Goal: Transaction & Acquisition: Subscribe to service/newsletter

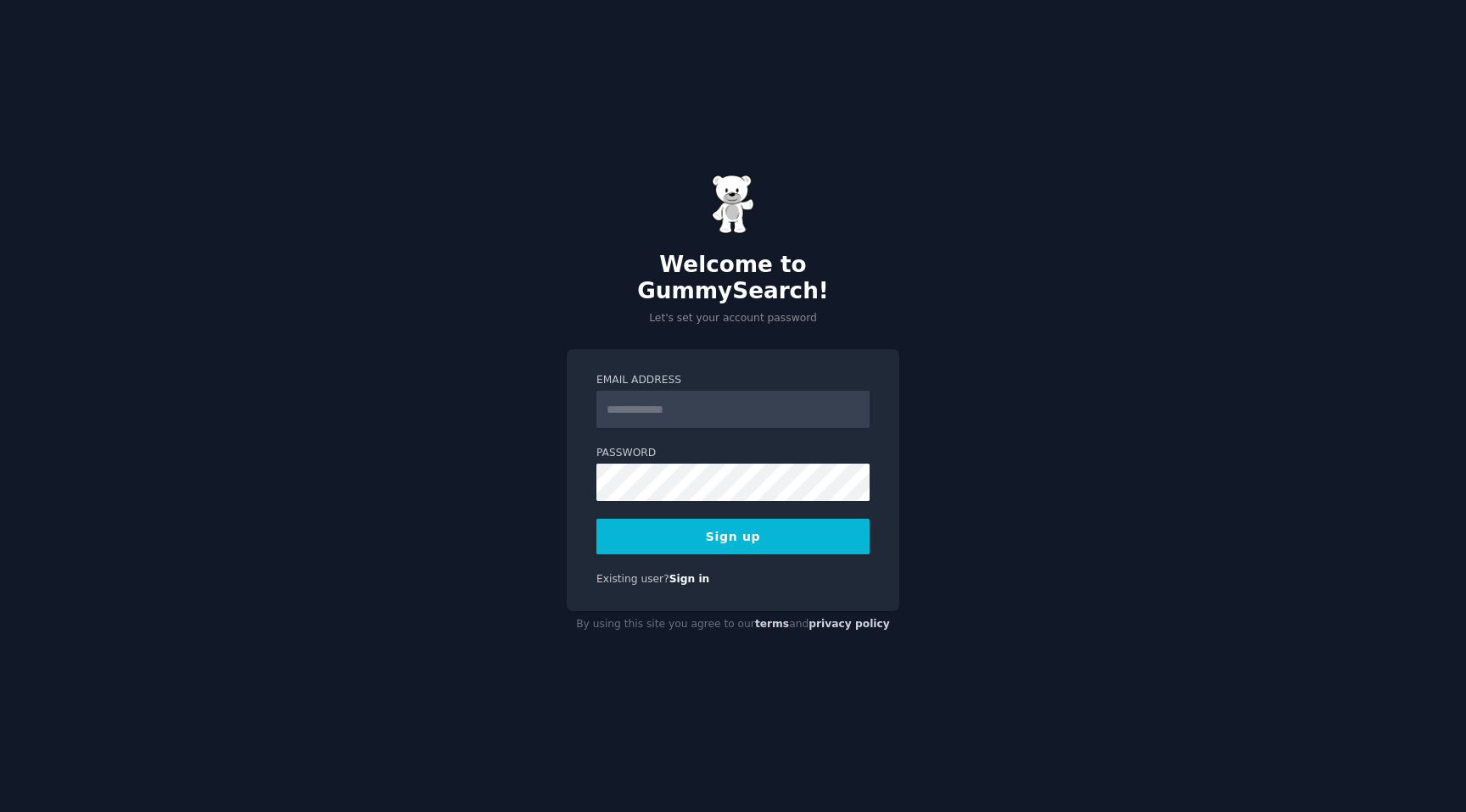
click at [742, 406] on input "Email Address" at bounding box center [732, 410] width 273 height 37
type input "**********"
click at [757, 521] on button "Sign up" at bounding box center [732, 537] width 273 height 35
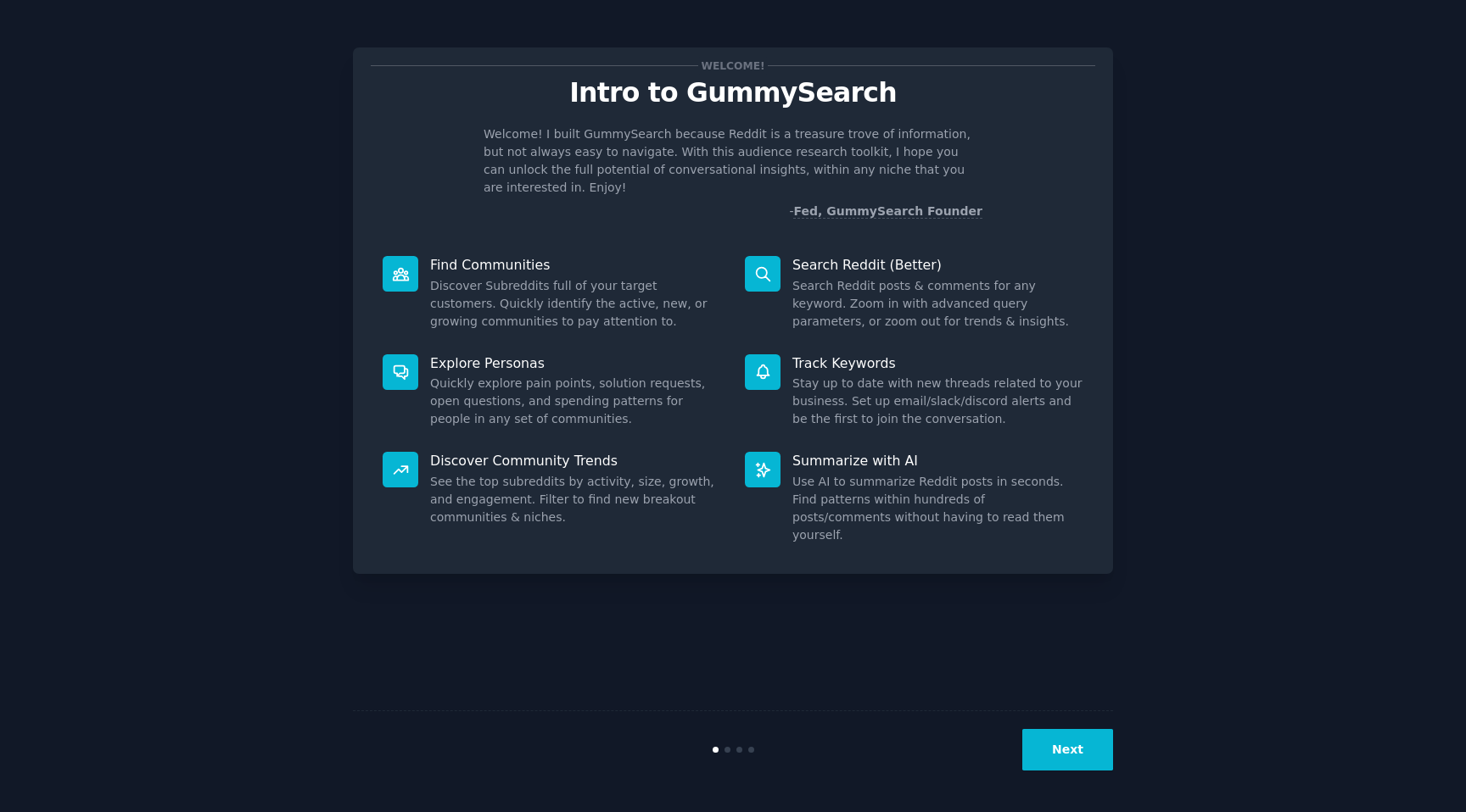
click at [1119, 195] on div "Welcome! Intro to GummySearch Welcome! I built GummySearch because Reddit is a …" at bounding box center [732, 406] width 1418 height 765
click at [1058, 742] on button "Next" at bounding box center [1068, 749] width 91 height 41
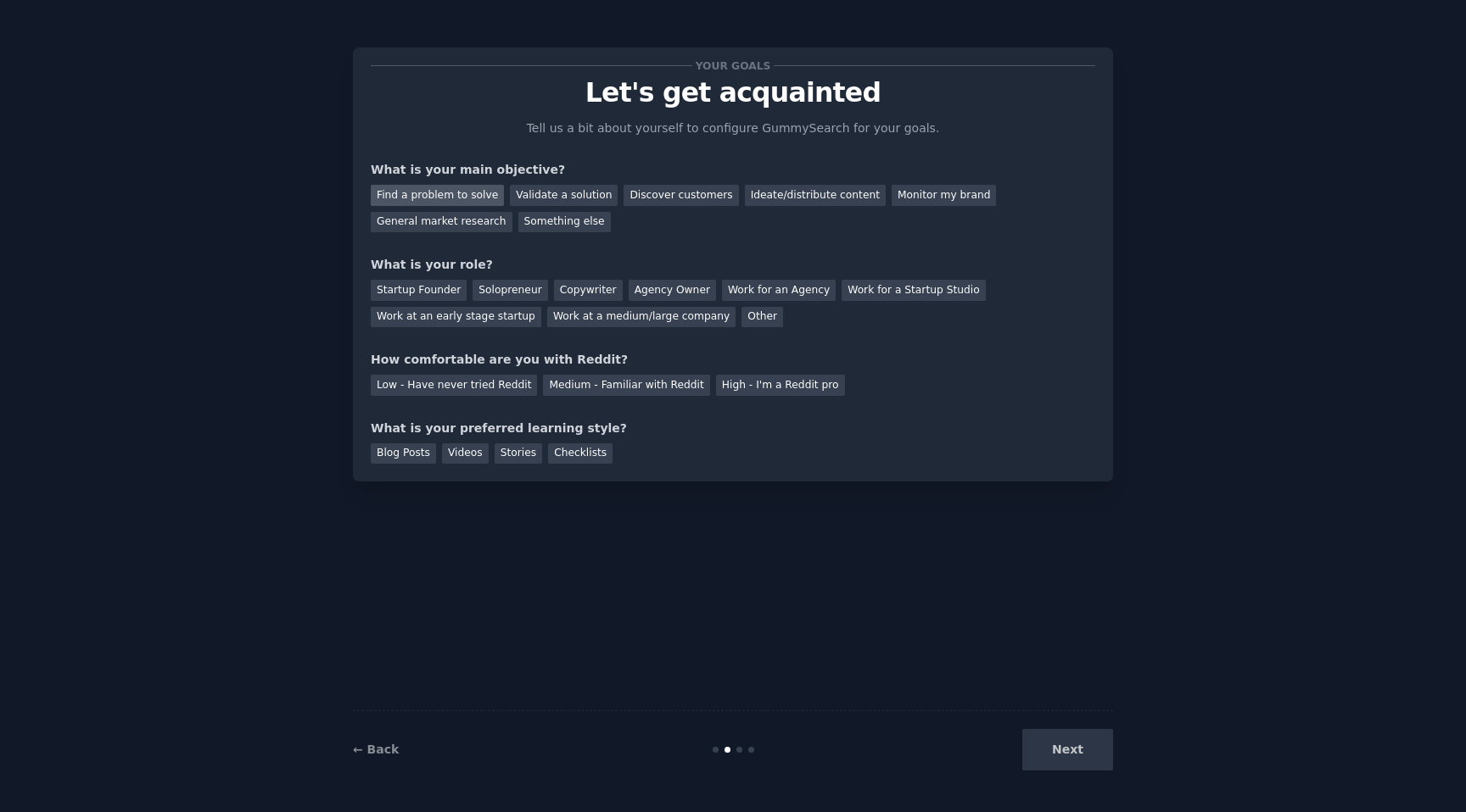
click at [441, 201] on div "Find a problem to solve" at bounding box center [437, 196] width 133 height 22
click at [569, 203] on div "Validate a solution" at bounding box center [564, 196] width 108 height 22
click at [454, 195] on div "Find a problem to solve" at bounding box center [437, 196] width 133 height 22
click at [641, 233] on div "Your goals Let's get acquainted Tell us a bit about yourself to configure Gummy…" at bounding box center [733, 264] width 724 height 398
click at [519, 290] on div "Solopreneur" at bounding box center [510, 291] width 74 height 22
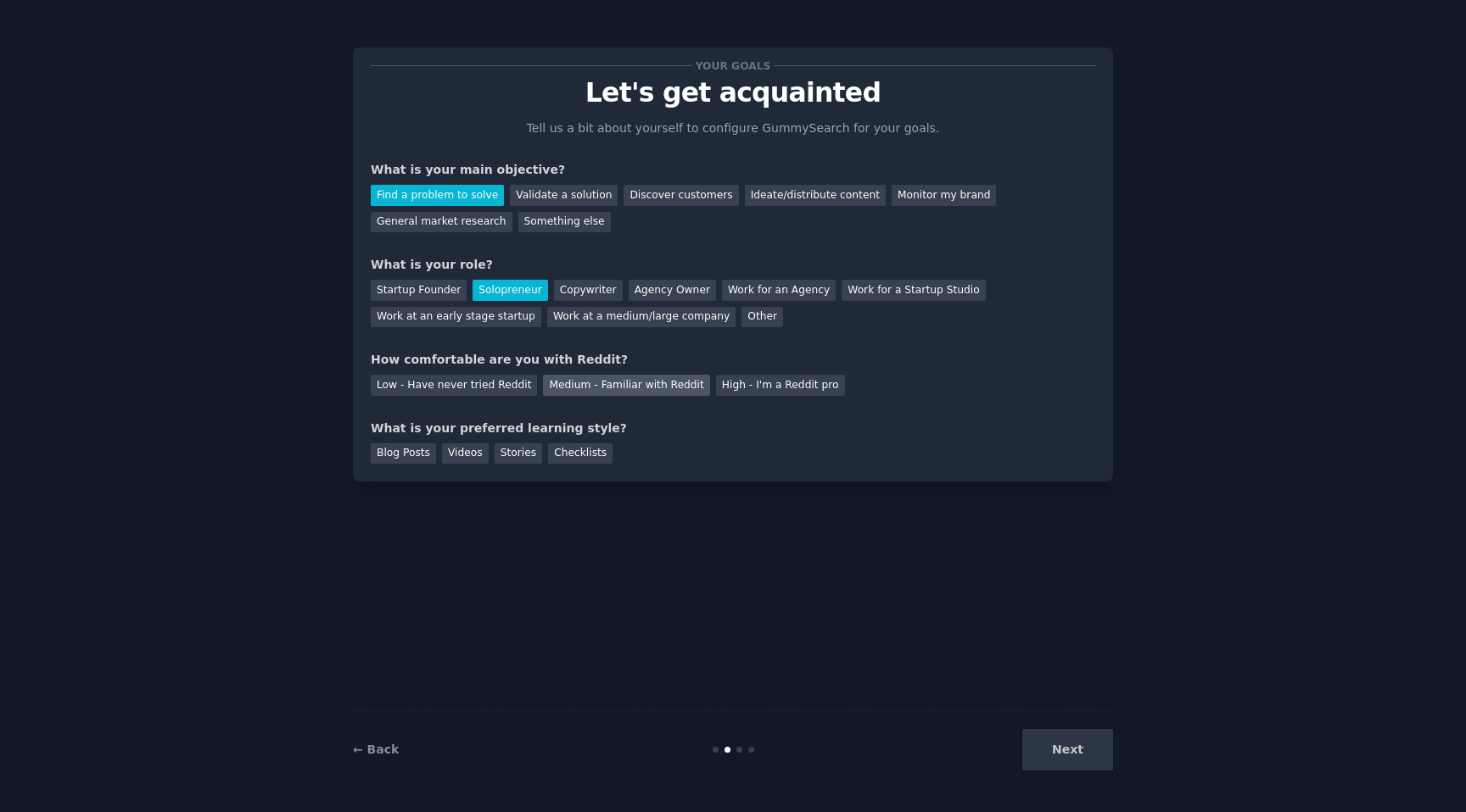
click at [564, 385] on div "Medium - Familiar with Reddit" at bounding box center [626, 385] width 166 height 22
click at [397, 457] on div "Blog Posts" at bounding box center [403, 454] width 66 height 22
click at [1068, 754] on button "Next" at bounding box center [1068, 749] width 91 height 41
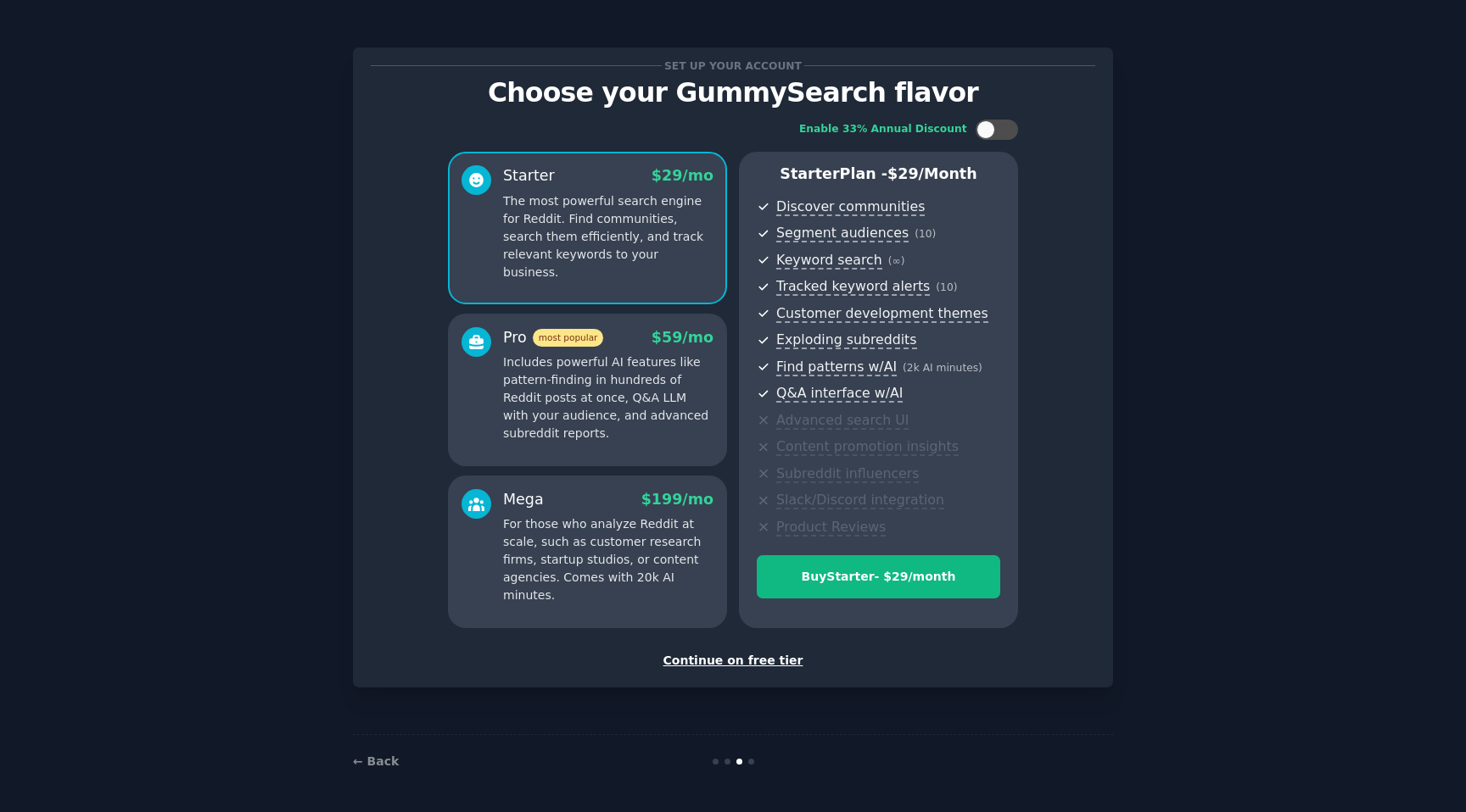
click at [739, 663] on div "Continue on free tier" at bounding box center [733, 661] width 724 height 18
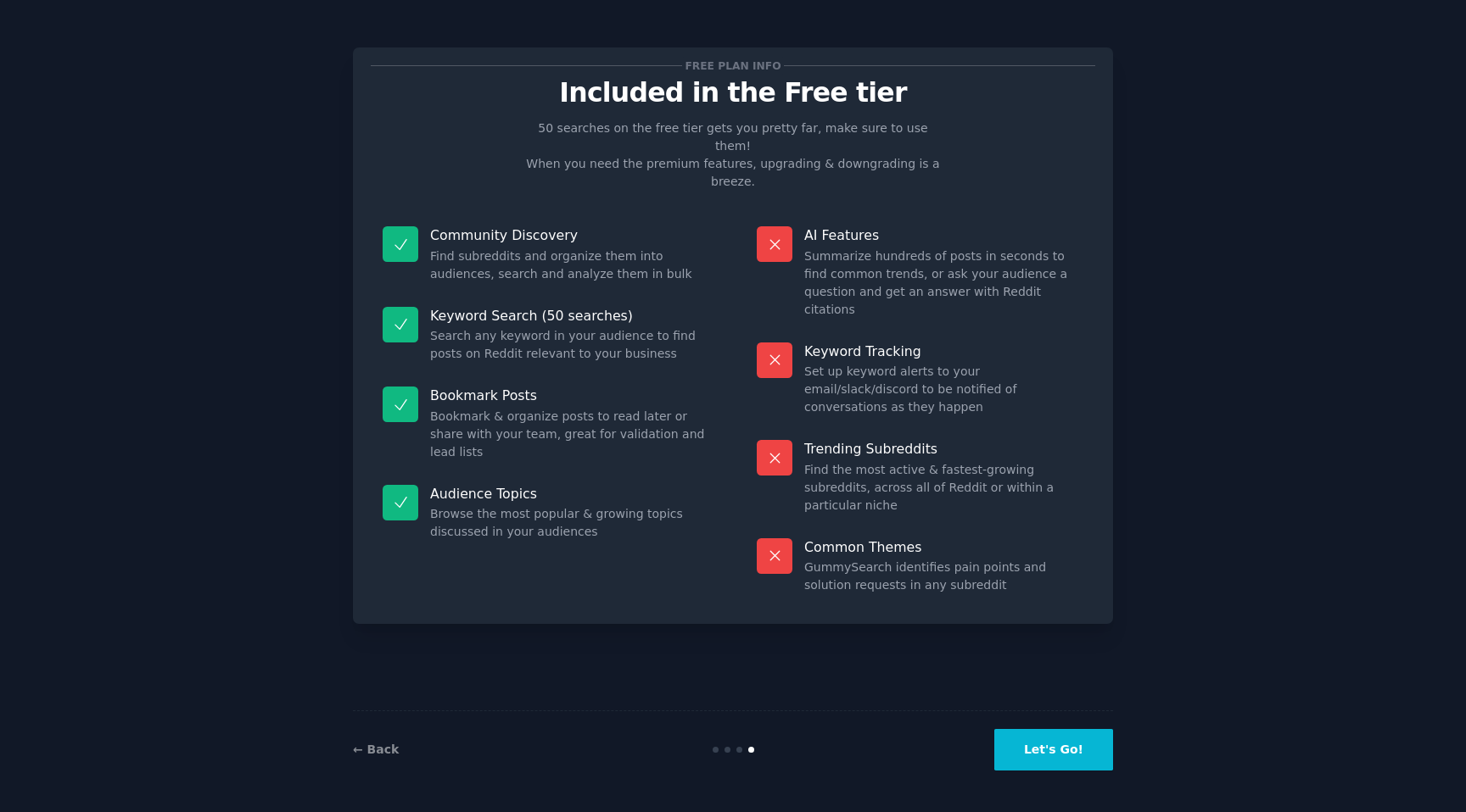
click at [1061, 750] on button "Let's Go!" at bounding box center [1053, 749] width 118 height 41
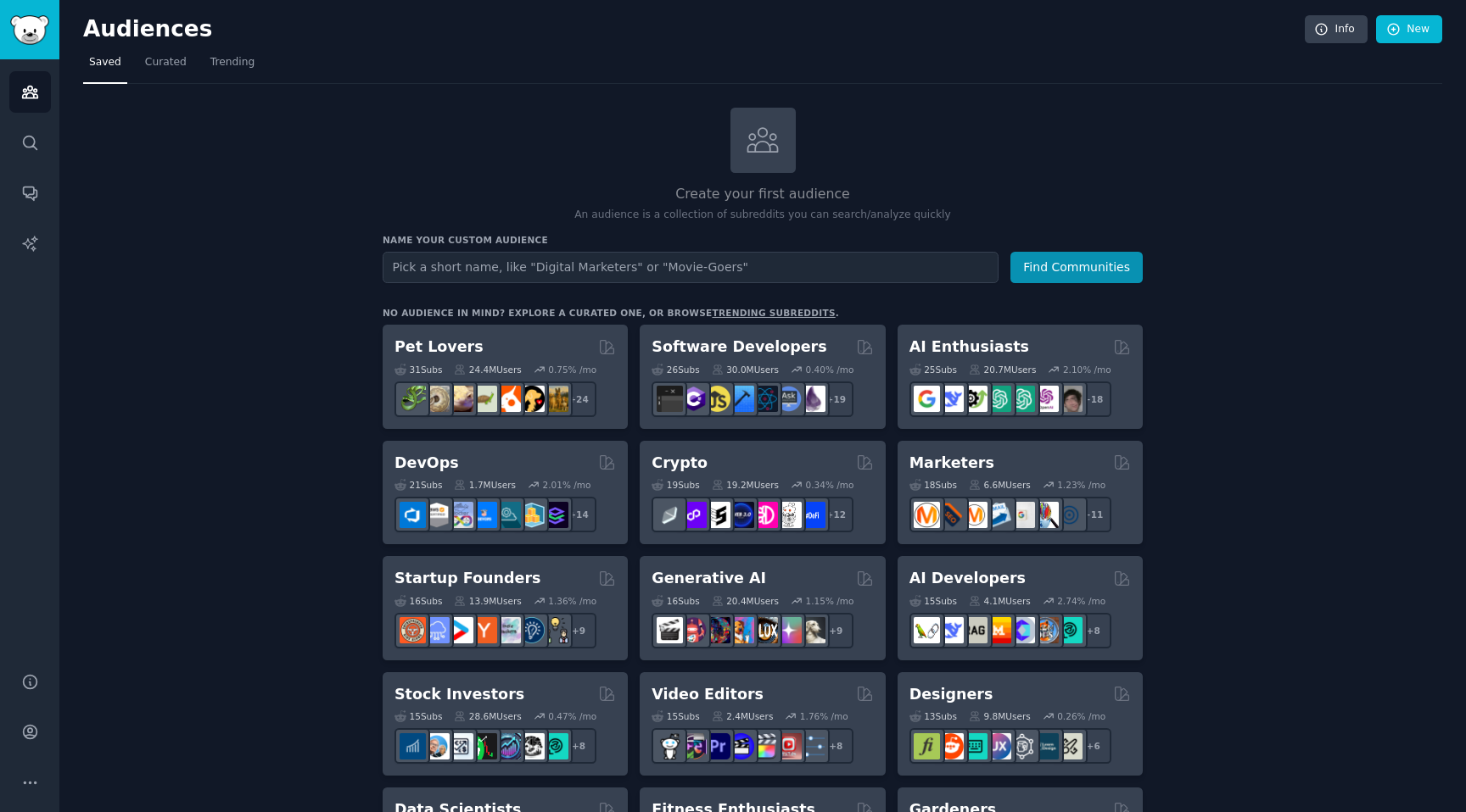
click at [228, 68] on span "Trending" at bounding box center [232, 63] width 44 height 16
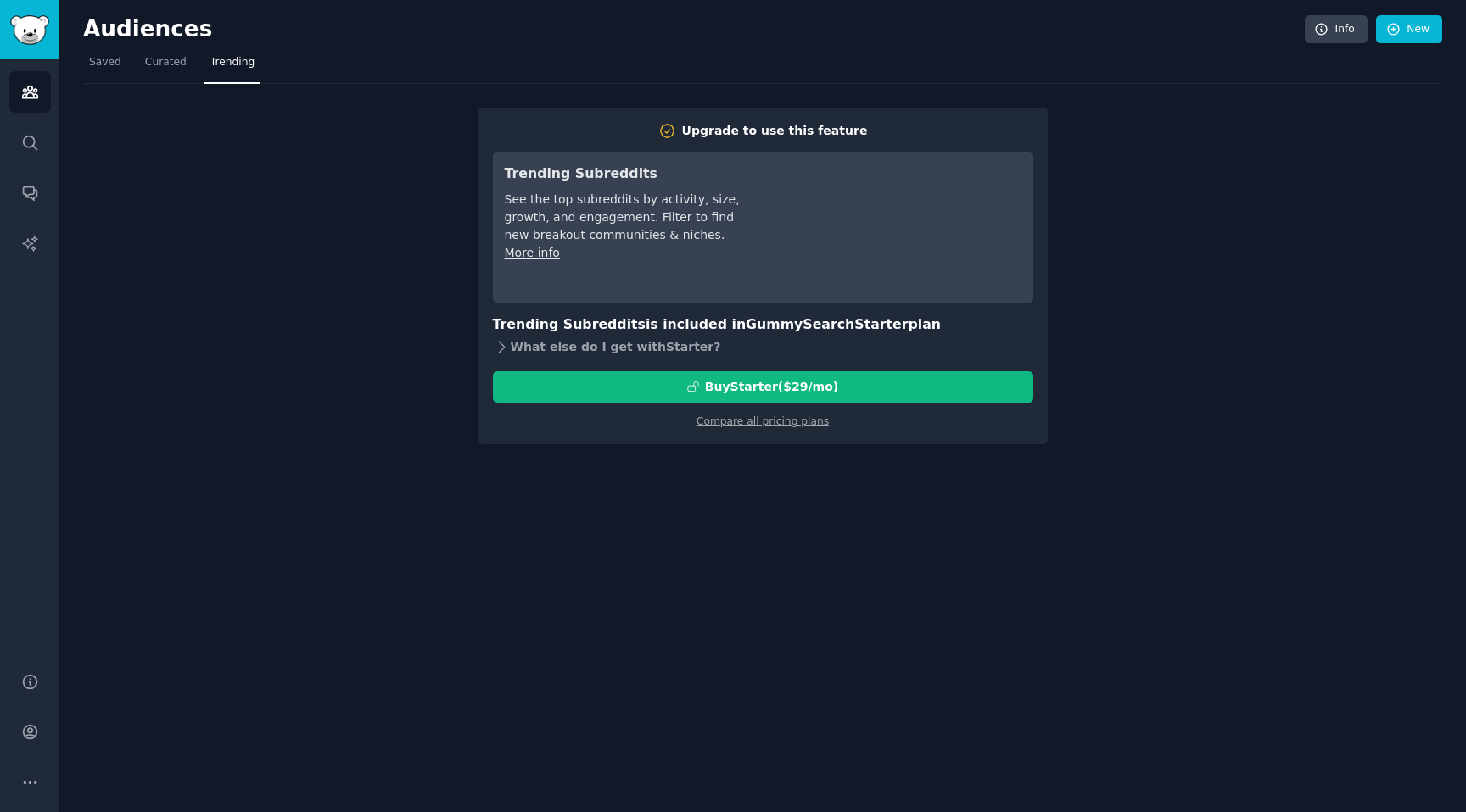
click at [529, 348] on div "What else do I get with Starter ?" at bounding box center [763, 347] width 540 height 23
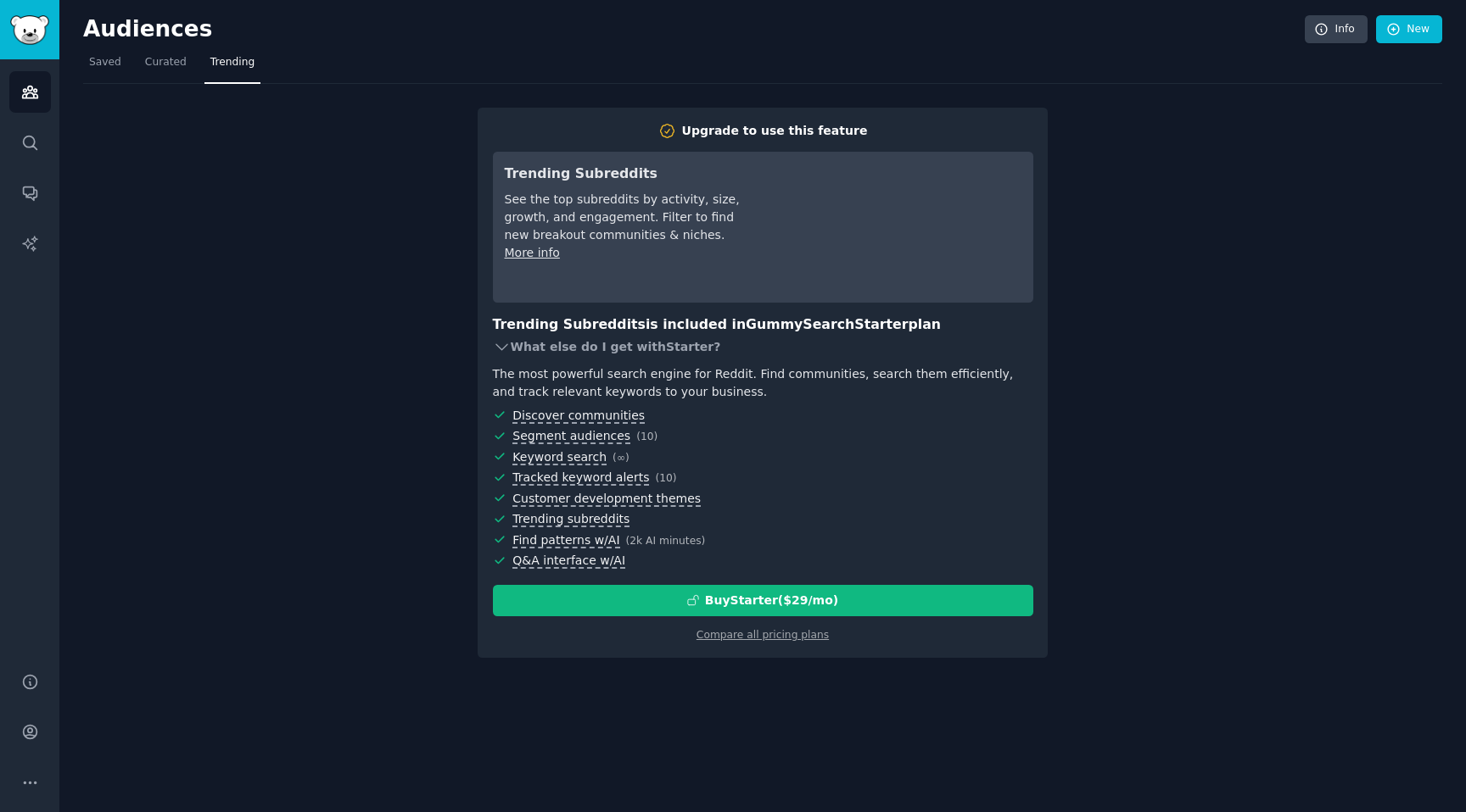
click at [529, 348] on div "What else do I get with Starter ?" at bounding box center [763, 347] width 540 height 23
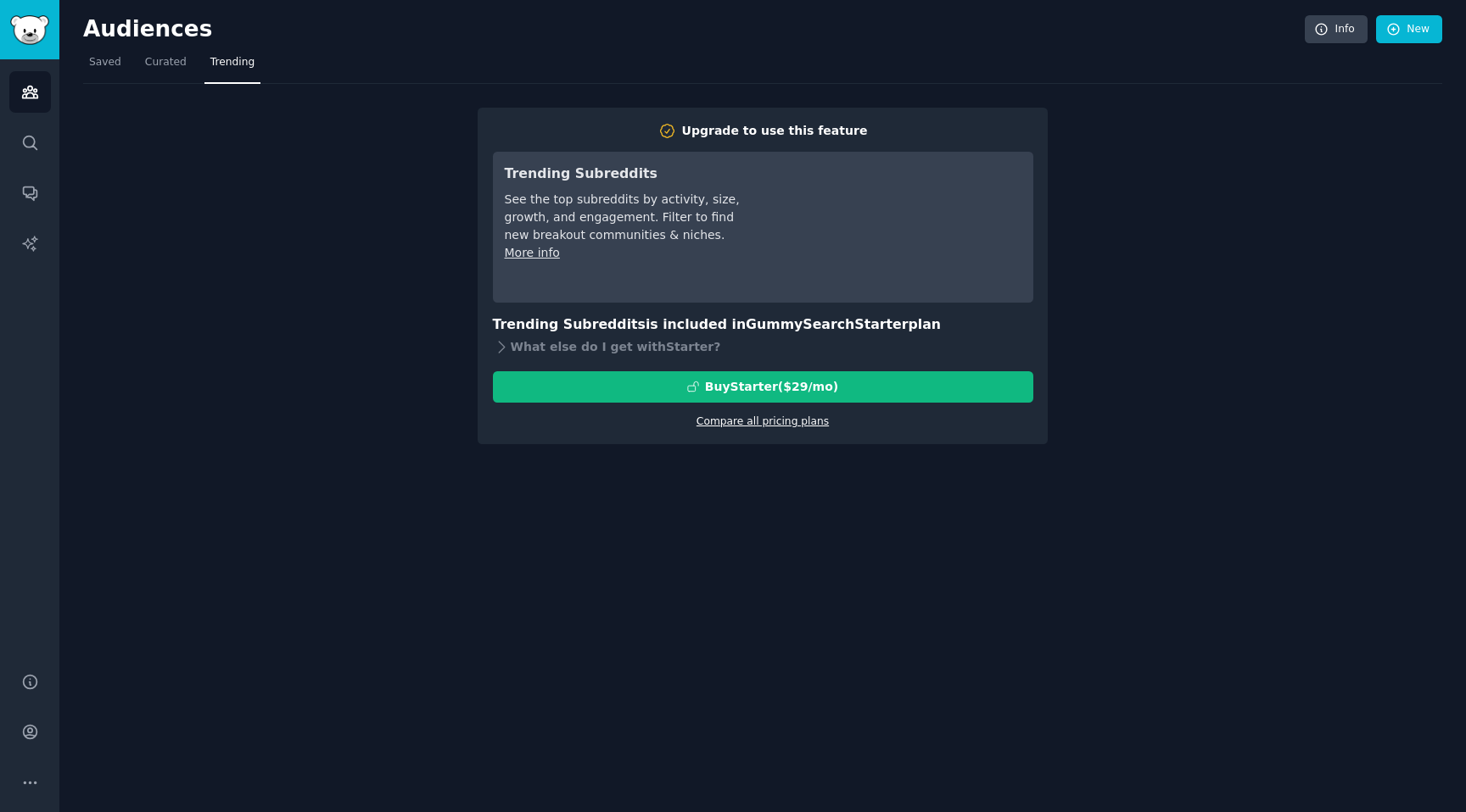
click at [775, 424] on link "Compare all pricing plans" at bounding box center [762, 422] width 132 height 12
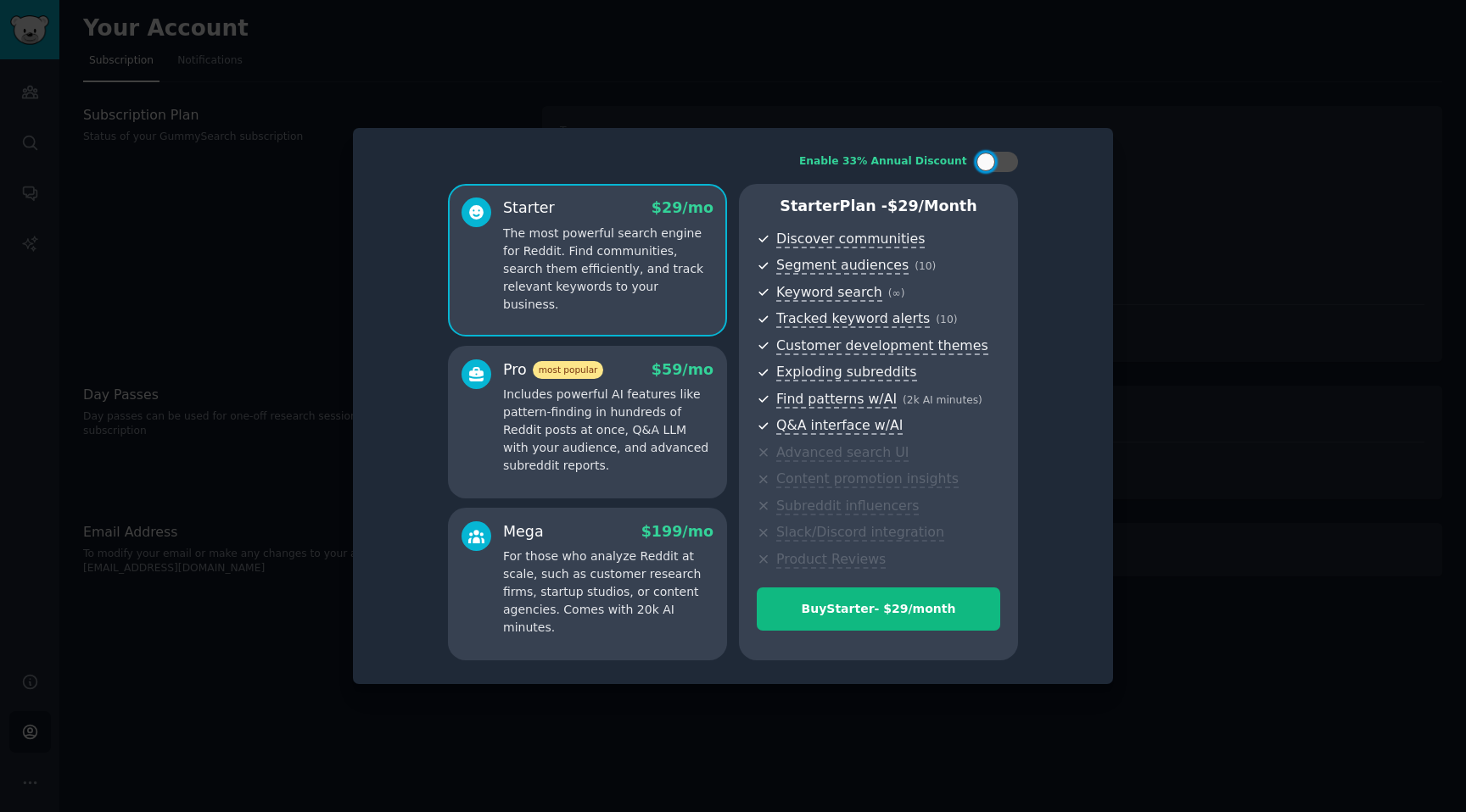
click at [1188, 258] on div at bounding box center [733, 406] width 1466 height 812
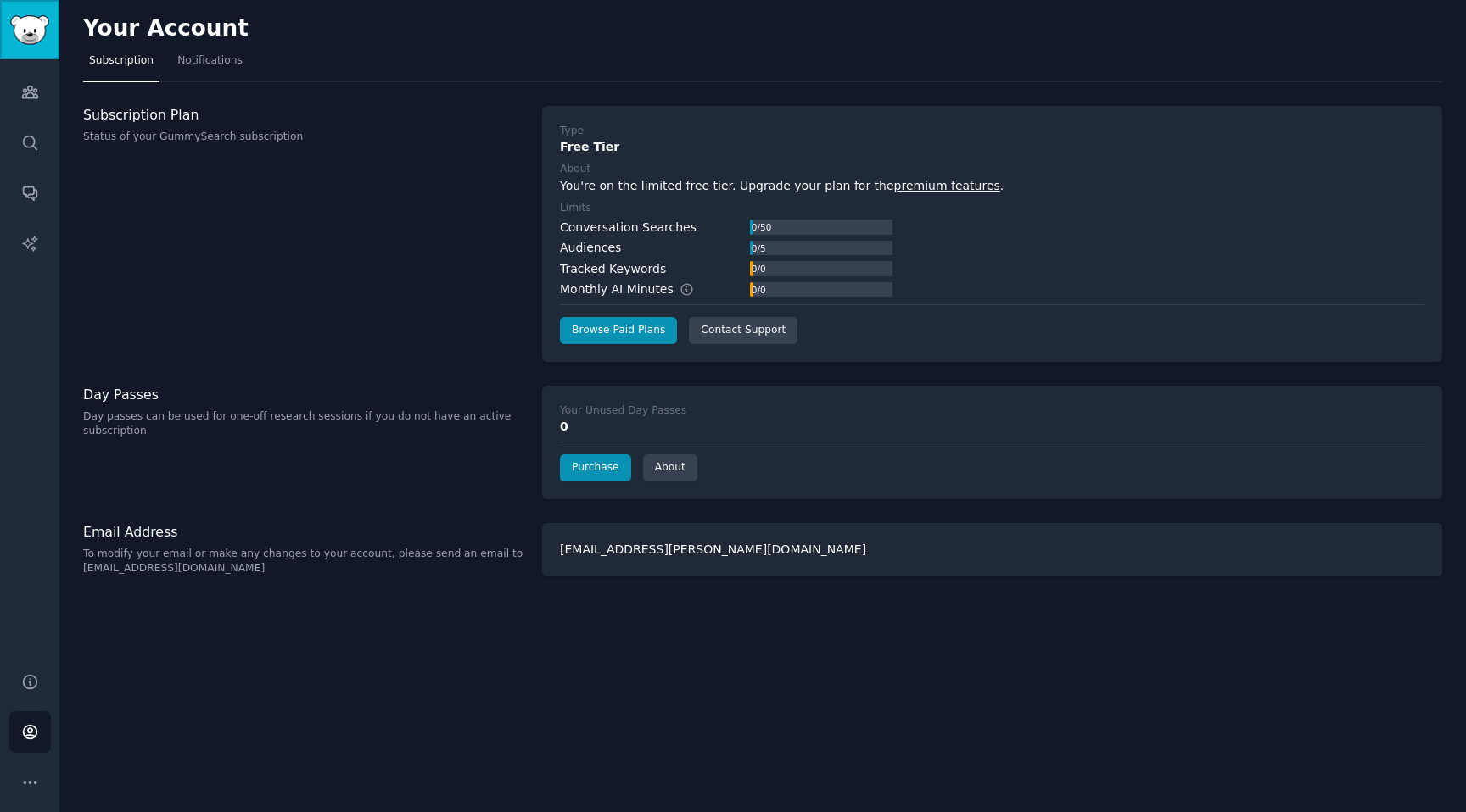
click at [26, 17] on img "Sidebar" at bounding box center [29, 30] width 39 height 29
